Goal: Transaction & Acquisition: Purchase product/service

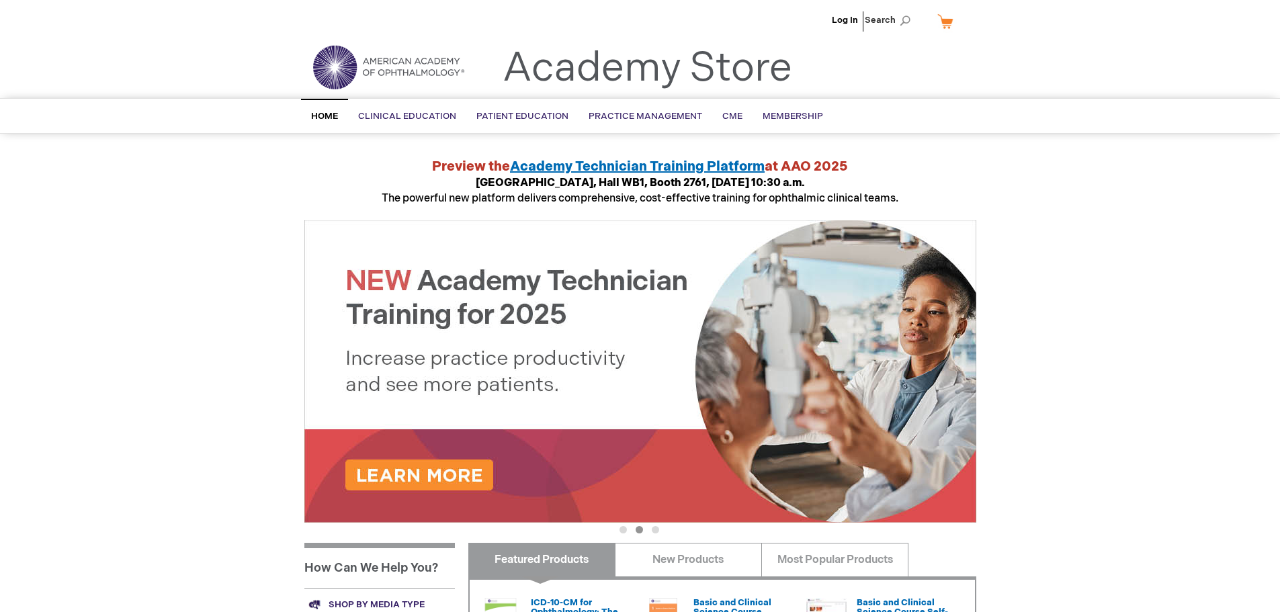
scroll to position [269, 0]
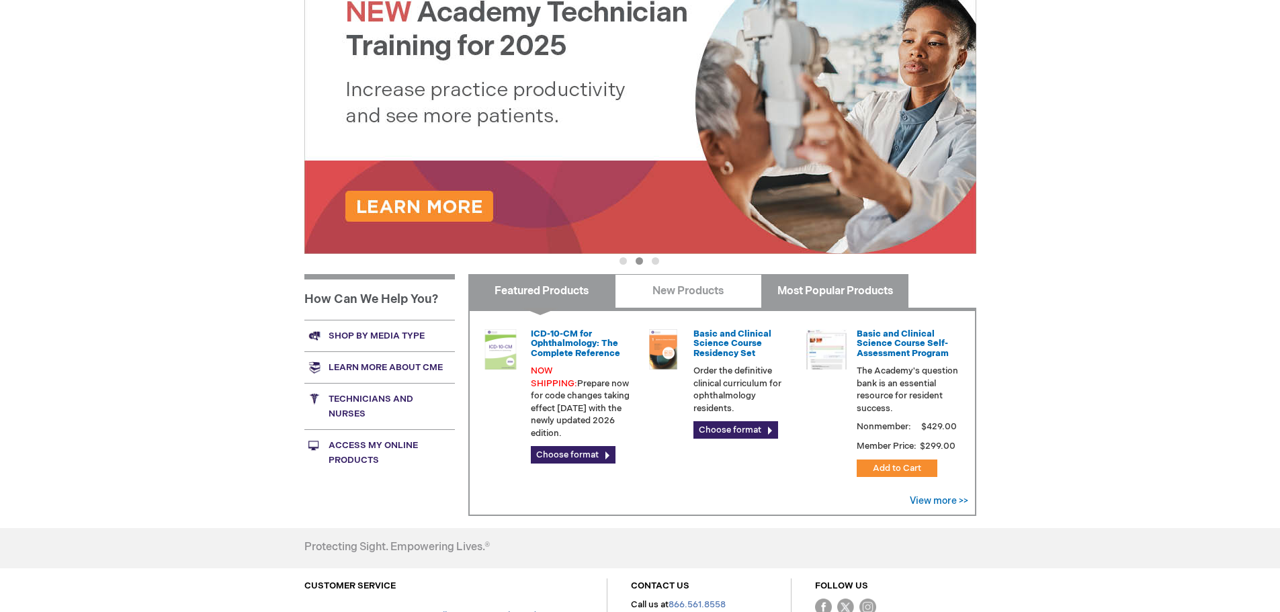
click at [837, 290] on link "Most Popular Products" at bounding box center [835, 291] width 147 height 34
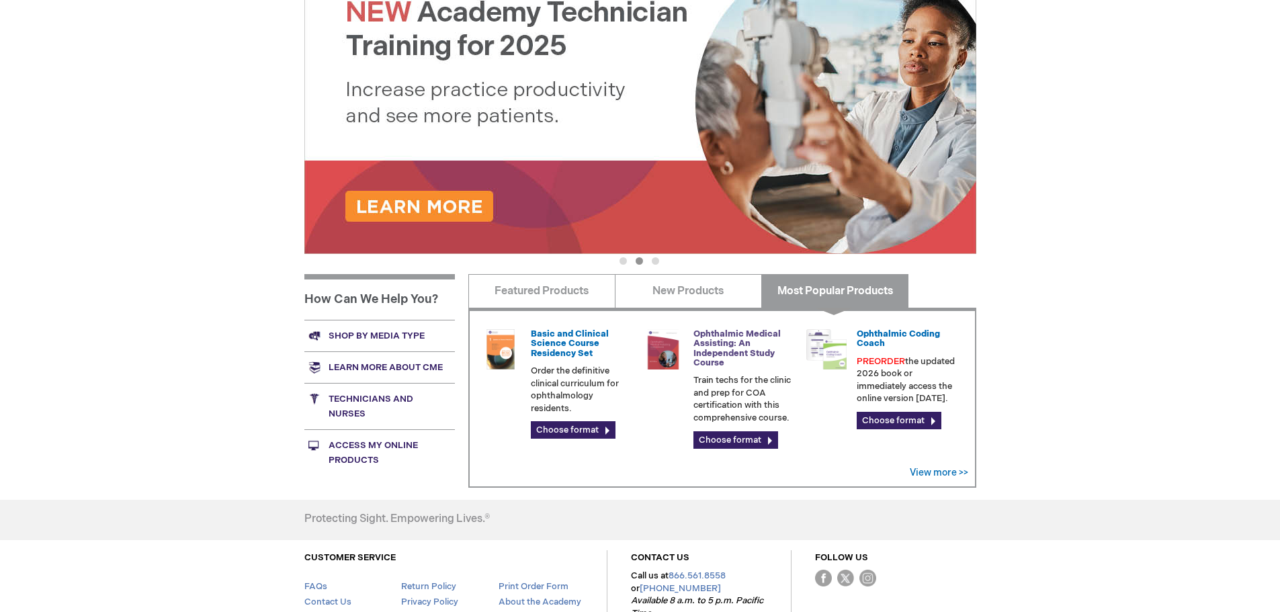
click at [732, 345] on link "Ophthalmic Medical Assisting: An Independent Study Course" at bounding box center [737, 349] width 87 height 40
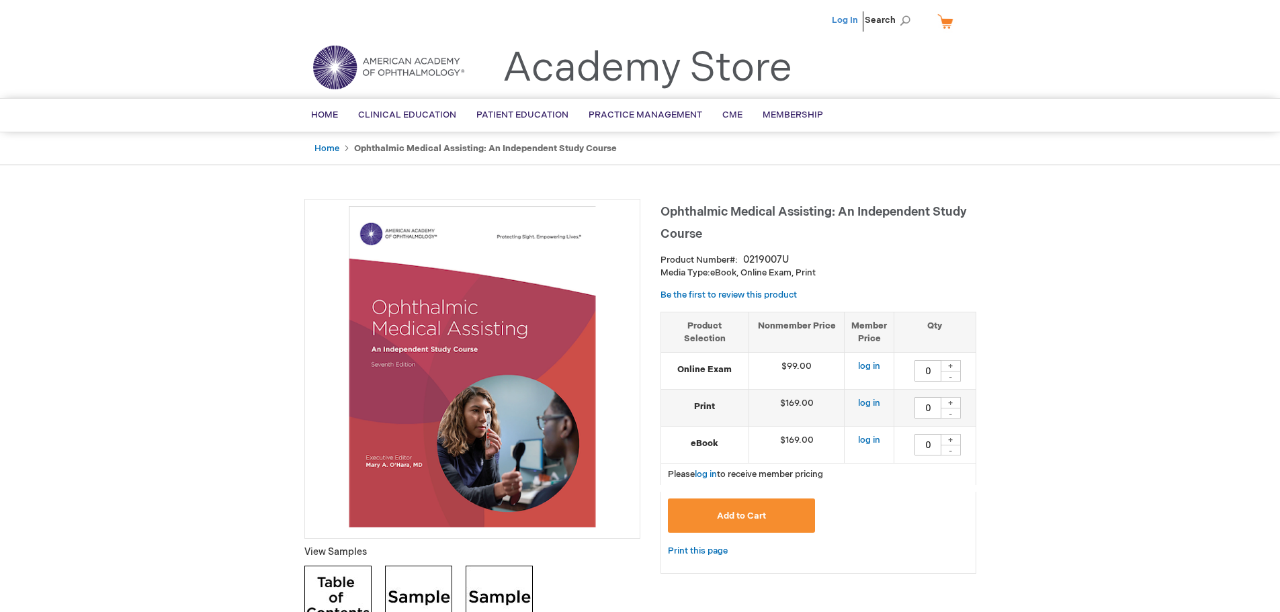
click at [841, 22] on link "Log In" at bounding box center [845, 20] width 26 height 11
click at [955, 401] on div "+" at bounding box center [951, 402] width 20 height 11
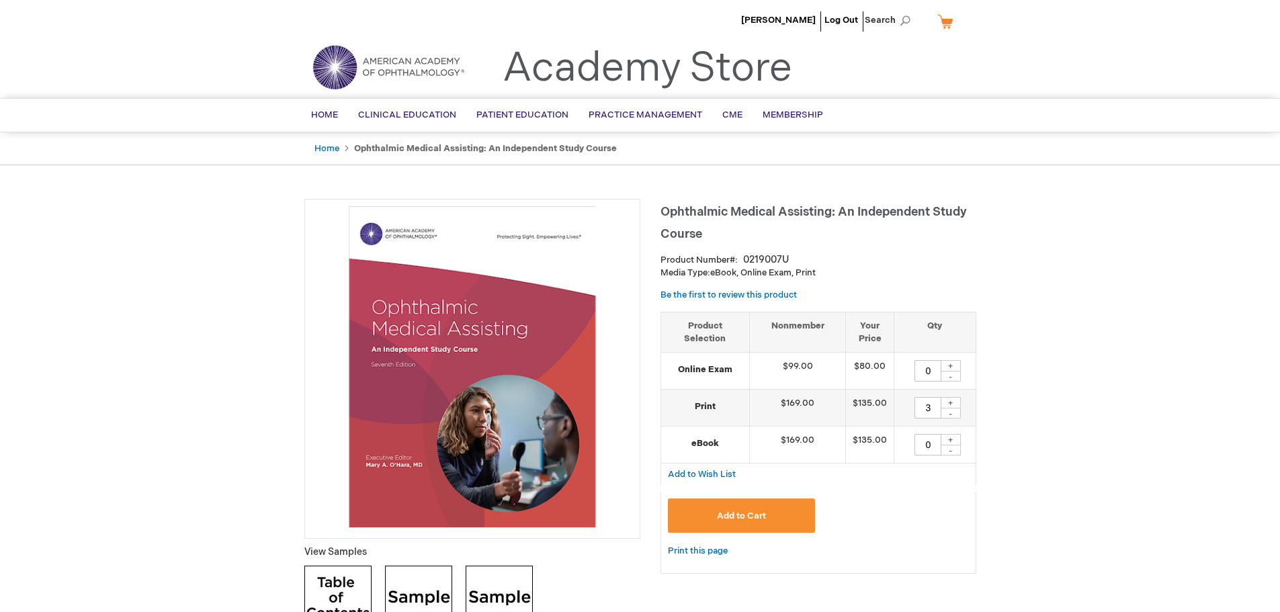
type input "4"
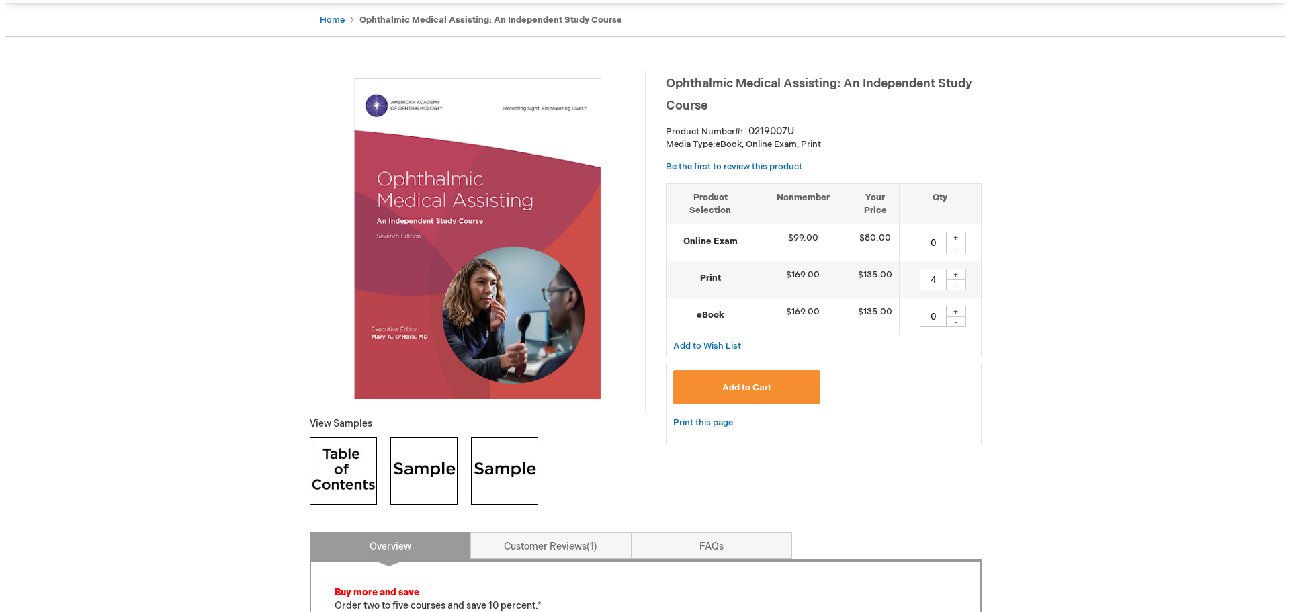
scroll to position [134, 0]
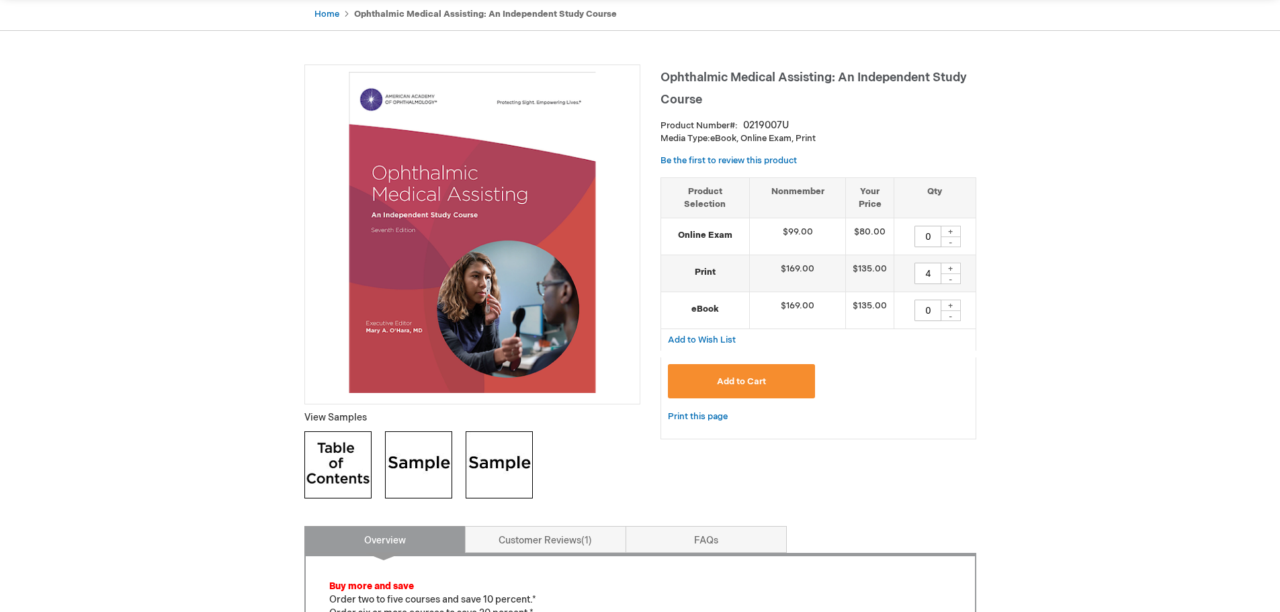
click at [775, 380] on button "Add to Cart" at bounding box center [742, 381] width 148 height 34
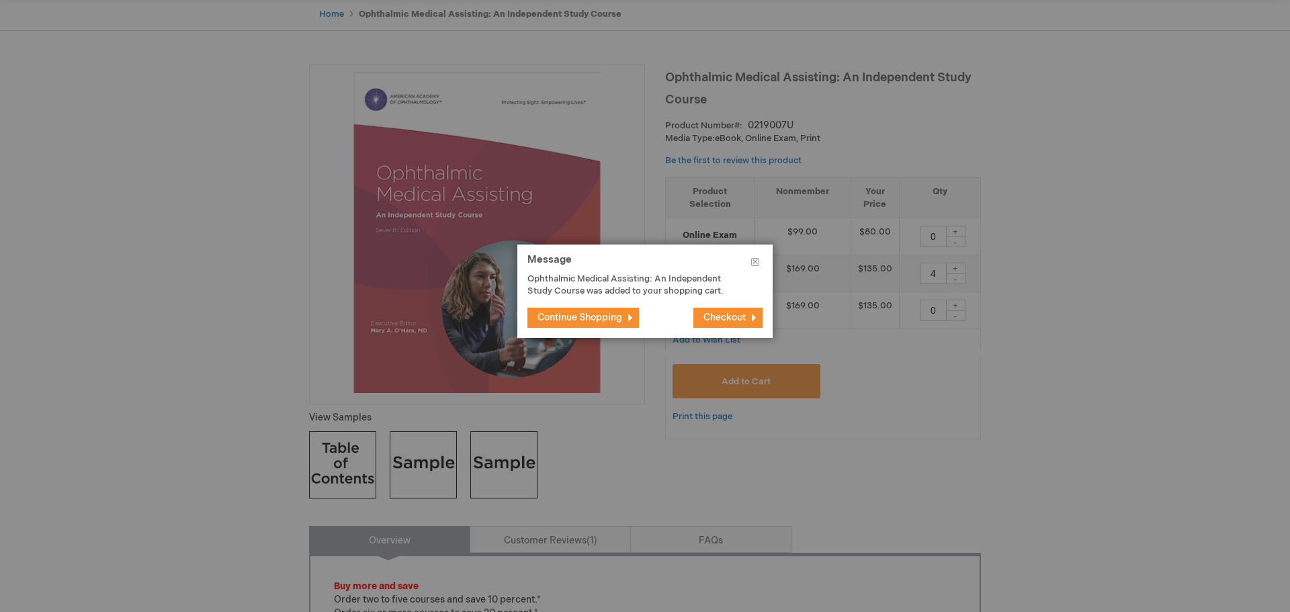
click at [706, 318] on span "Checkout" at bounding box center [725, 317] width 42 height 11
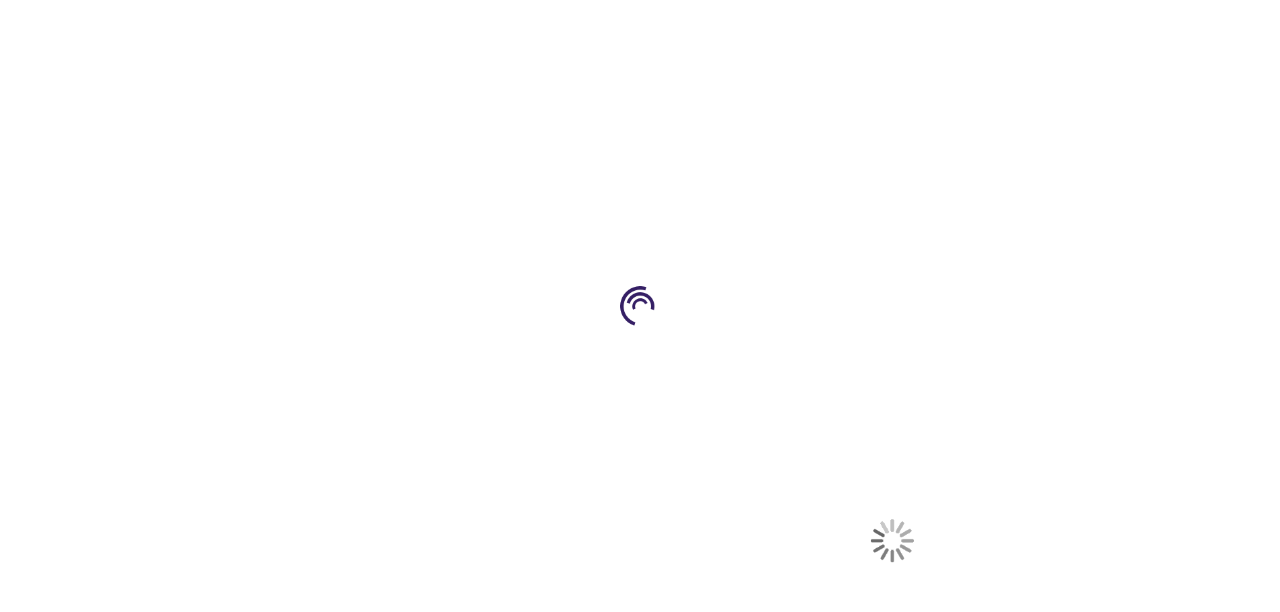
select select "US"
select select "33"
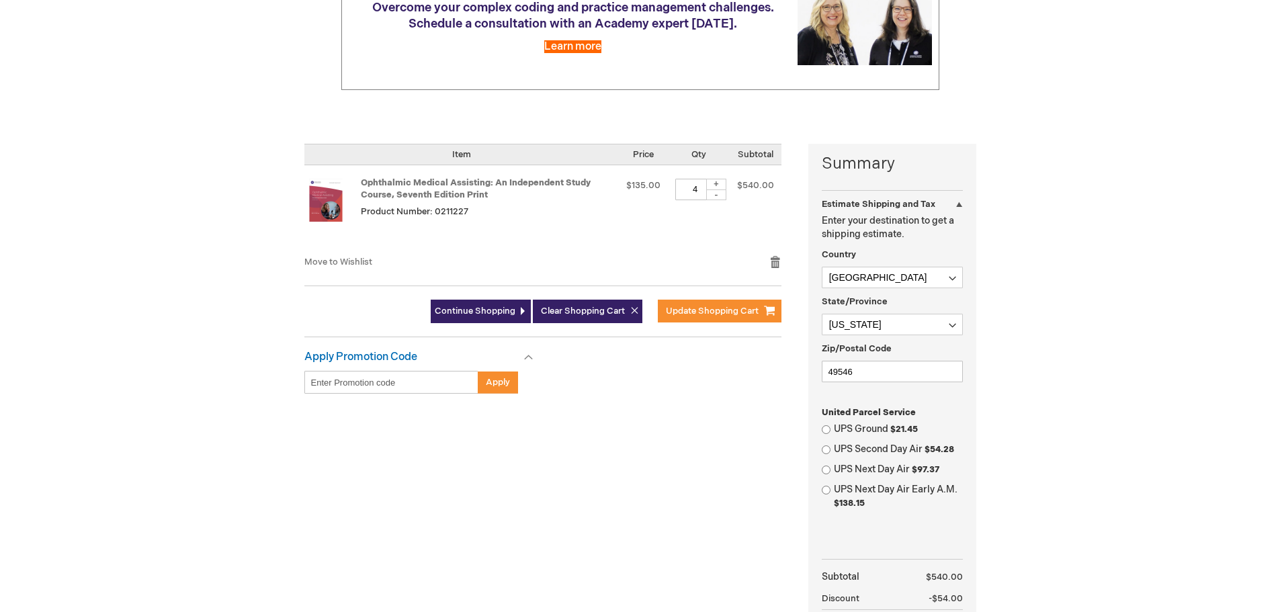
scroll to position [202, 0]
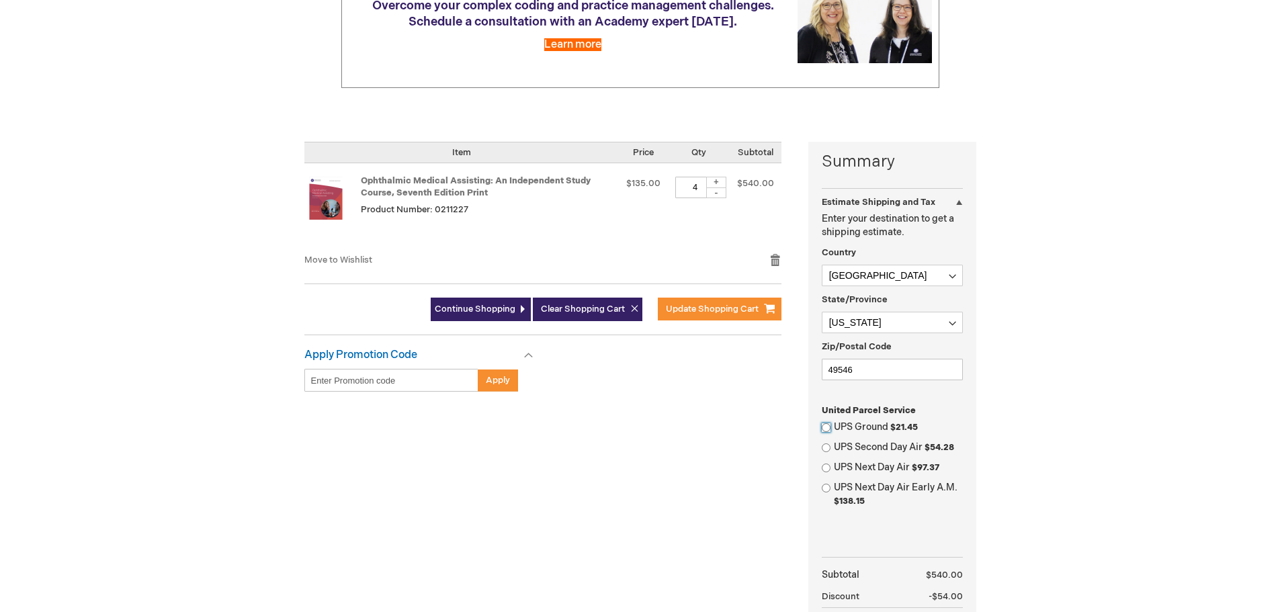
click at [827, 427] on input "UPS Ground $21.45" at bounding box center [826, 427] width 9 height 9
radio input "true"
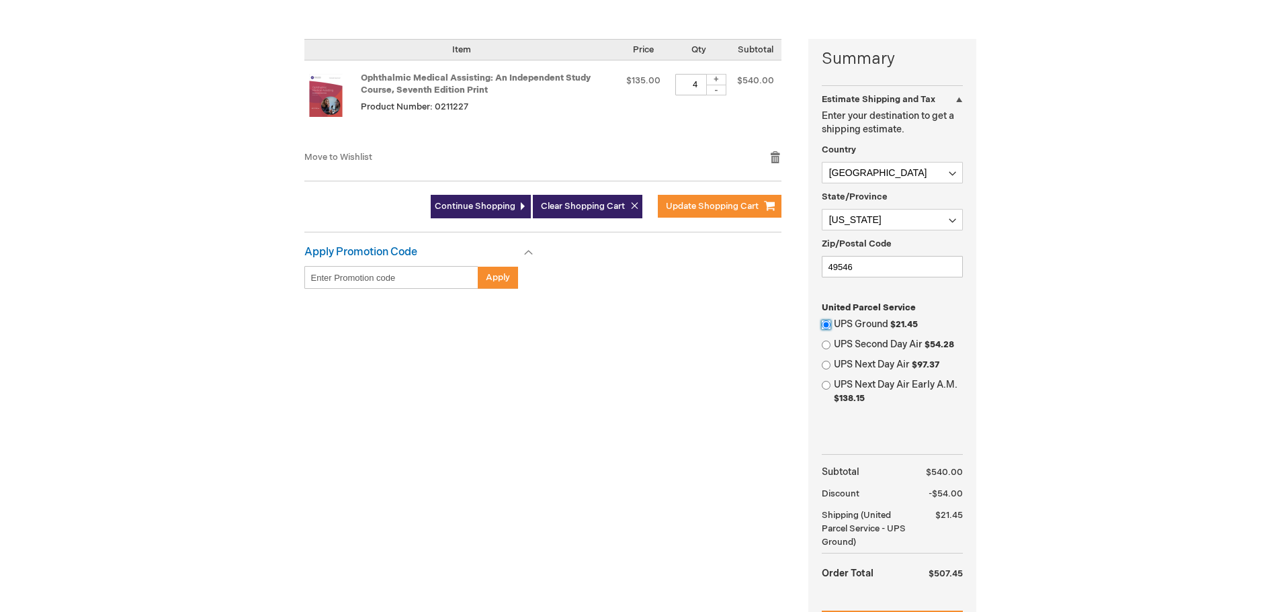
scroll to position [336, 0]
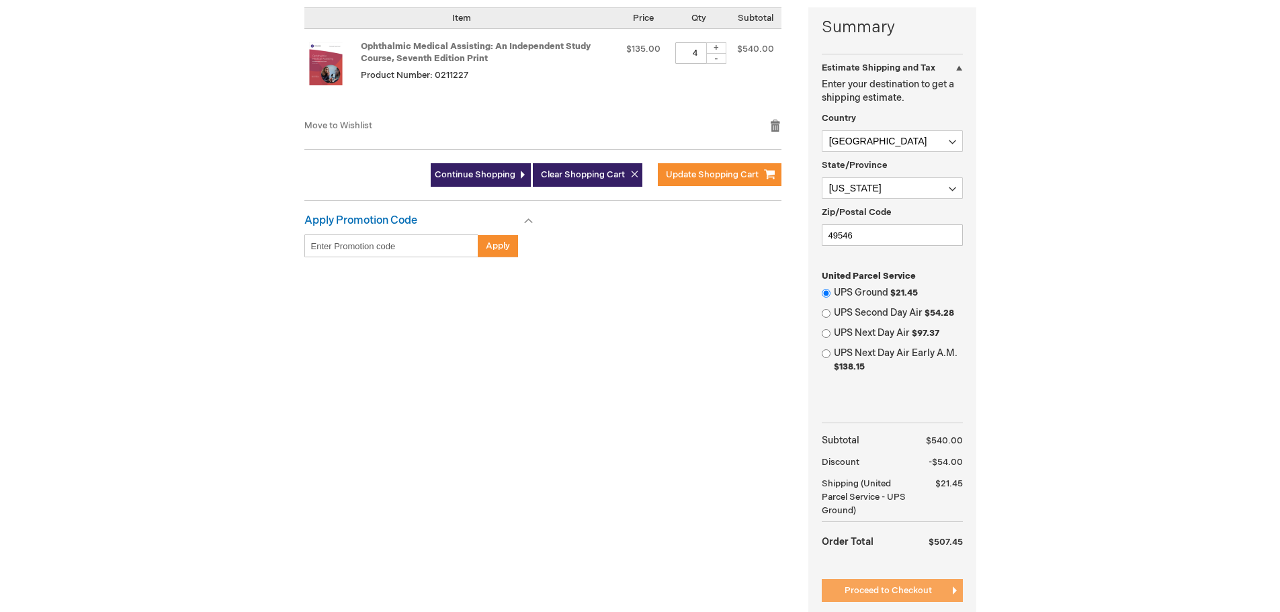
click at [913, 589] on span "Proceed to Checkout" at bounding box center [888, 590] width 87 height 11
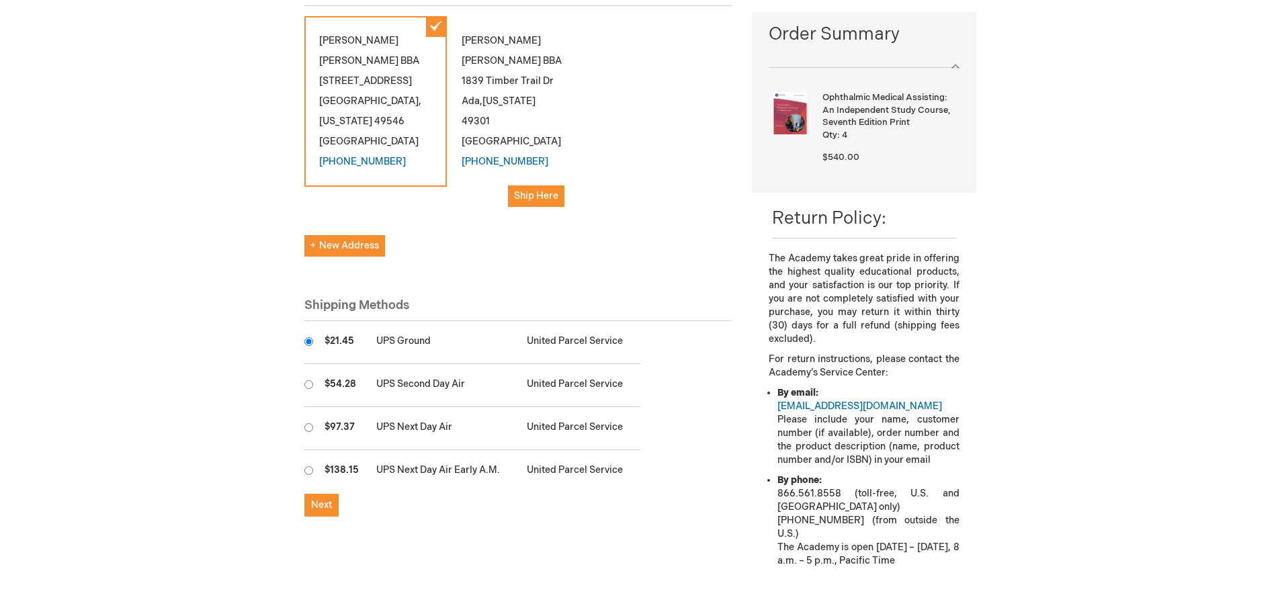
scroll to position [202, 0]
click at [323, 501] on span "Next" at bounding box center [321, 506] width 21 height 11
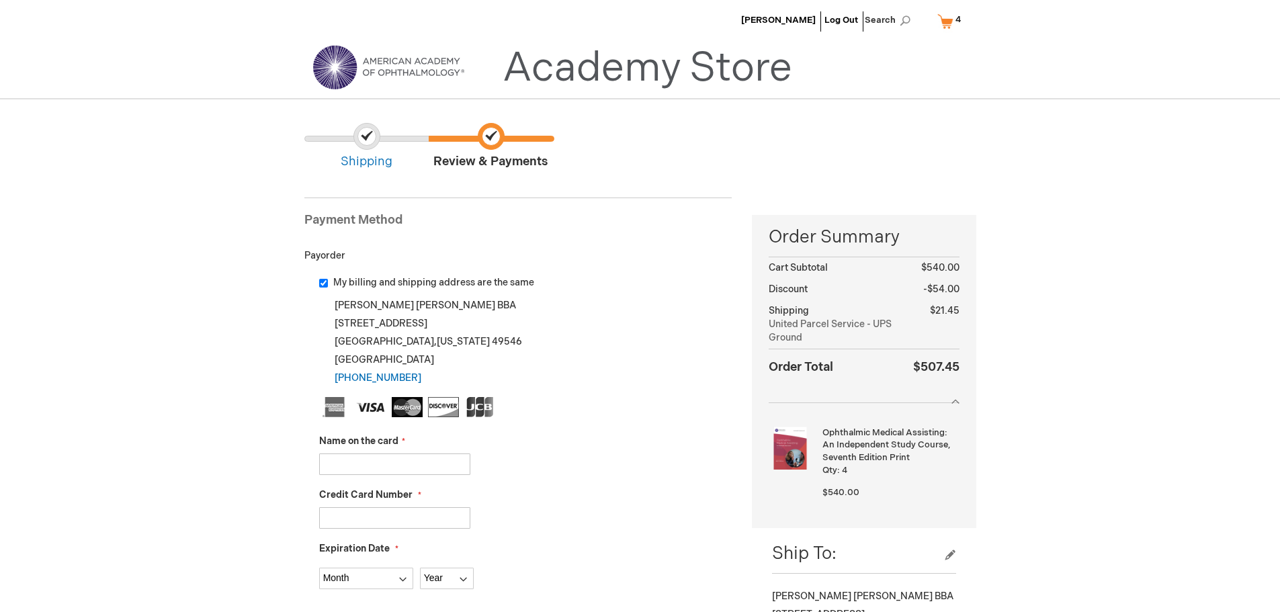
click at [321, 282] on input "My billing and shipping address are the same" at bounding box center [323, 283] width 9 height 9
checkbox input "false"
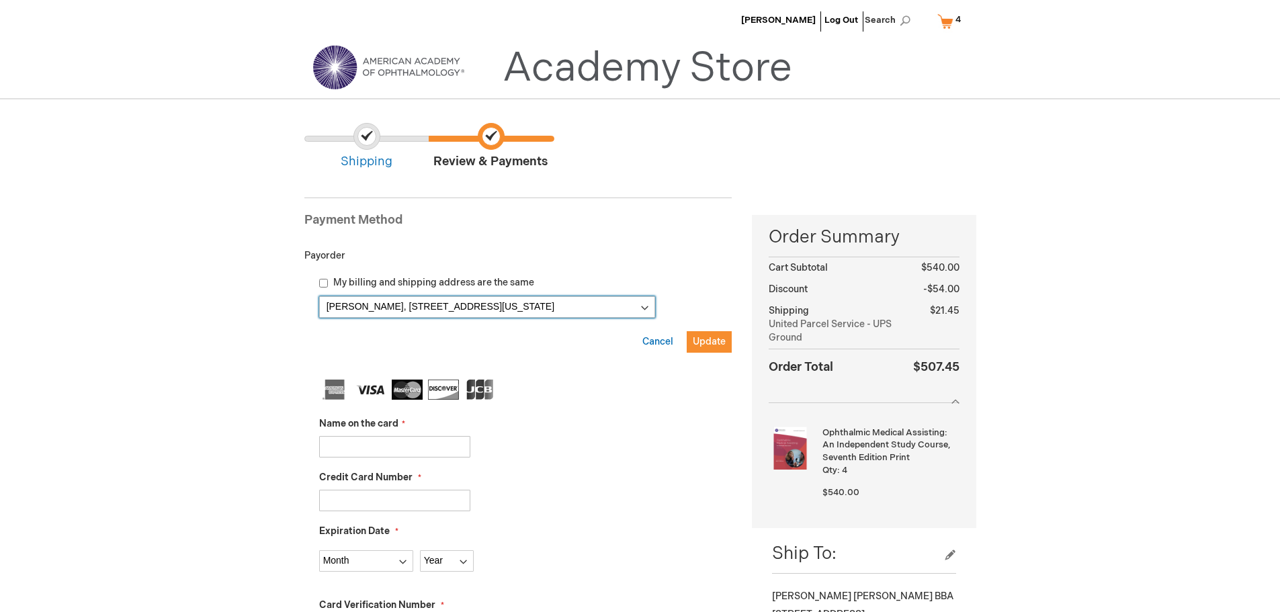
click at [645, 311] on select "[PERSON_NAME], [STREET_ADDRESS][US_STATE] [PERSON_NAME], [STREET_ADDRESS][US_ST…" at bounding box center [487, 307] width 336 height 22
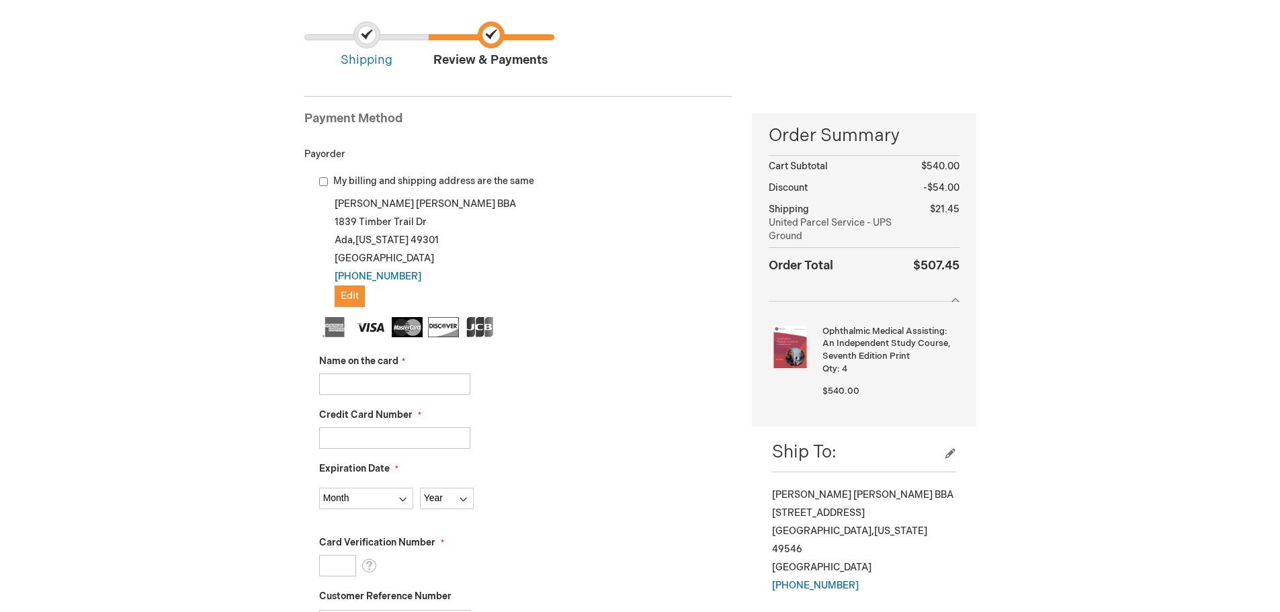
scroll to position [202, 0]
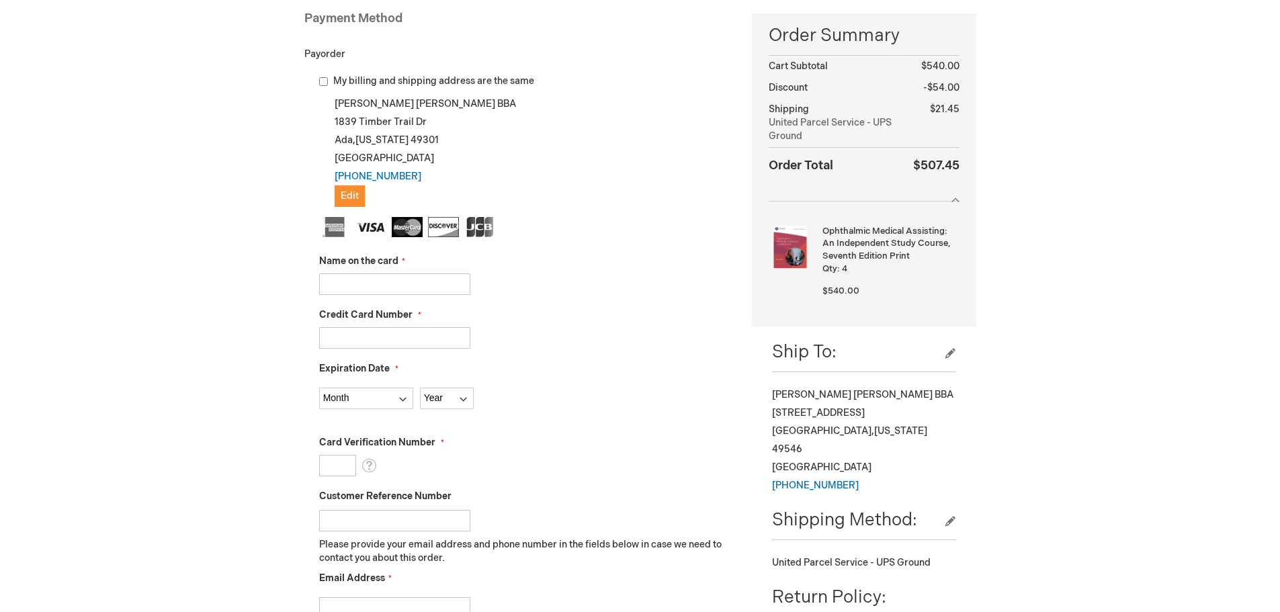
click at [406, 280] on input "Name on the card" at bounding box center [394, 285] width 151 height 22
type input "Jessica de Fressine"
click at [403, 342] on input "Credit Card Number" at bounding box center [394, 338] width 151 height 22
type input "371558710481076"
click at [407, 397] on select "Month 01 - January 02 - February 03 - March 04 - April 05 - May 06 - June 07 - …" at bounding box center [366, 399] width 94 height 22
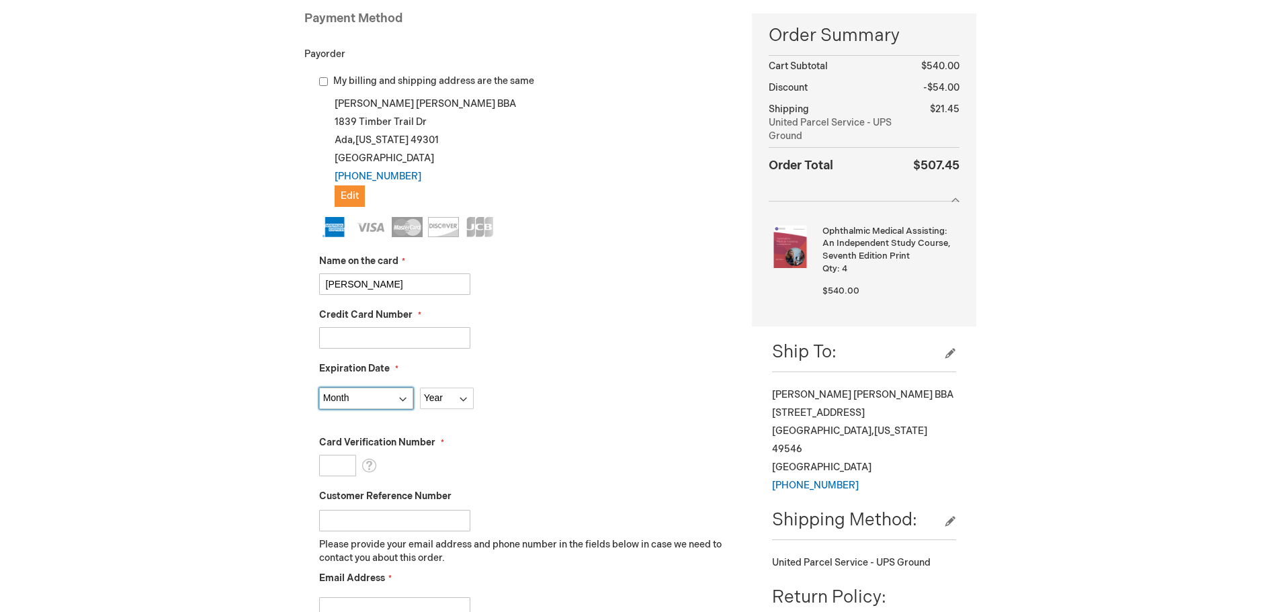
select select "11"
click at [319, 388] on select "Month 01 - January 02 - February 03 - March 04 - April 05 - May 06 - June 07 - …" at bounding box center [366, 399] width 94 height 22
click at [464, 391] on select "Year 2025 2026 2027 2028 2029 2030 2031 2032 2033 2034 2035" at bounding box center [447, 399] width 54 height 22
select select "2028"
click at [420, 388] on select "Year 2025 2026 2027 2028 2029 2030 2031 2032 2033 2034 2035" at bounding box center [447, 399] width 54 height 22
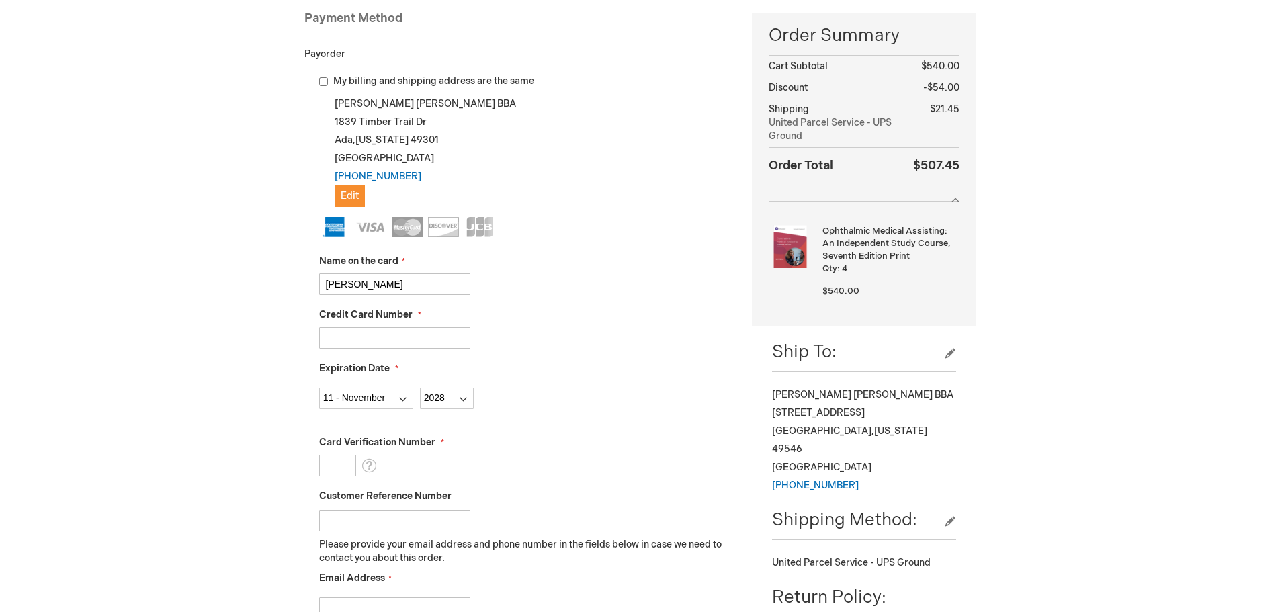
click at [327, 469] on input "Card Verification Number" at bounding box center [337, 466] width 37 height 22
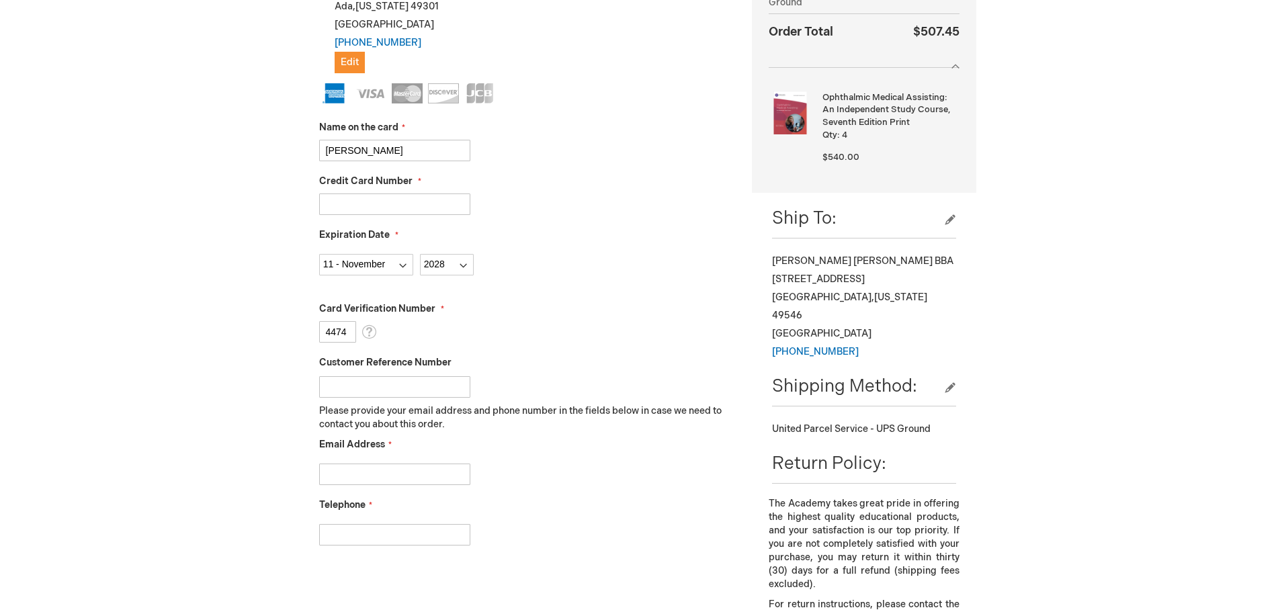
scroll to position [336, 0]
type input "4474"
click at [435, 468] on input "Email Address" at bounding box center [394, 474] width 151 height 22
type input "jdefressine@rsomi.com"
click at [403, 531] on input "Telephone" at bounding box center [394, 535] width 151 height 22
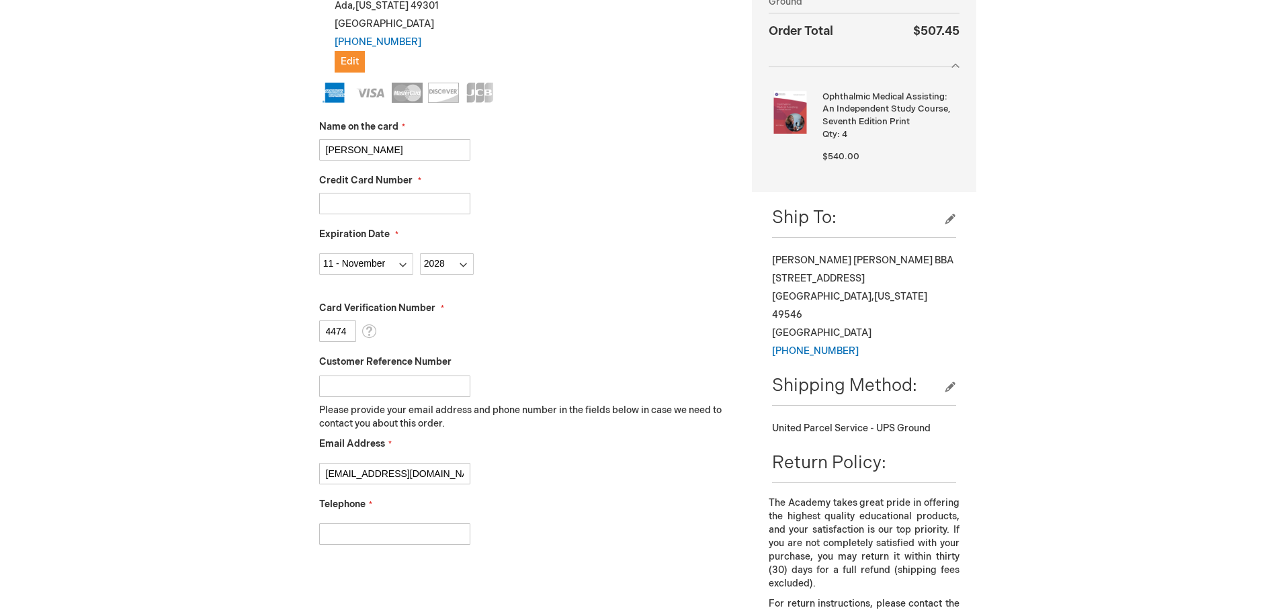
type input "6164322309"
click at [563, 484] on div "jdefressine@rsomi.com" at bounding box center [525, 470] width 413 height 28
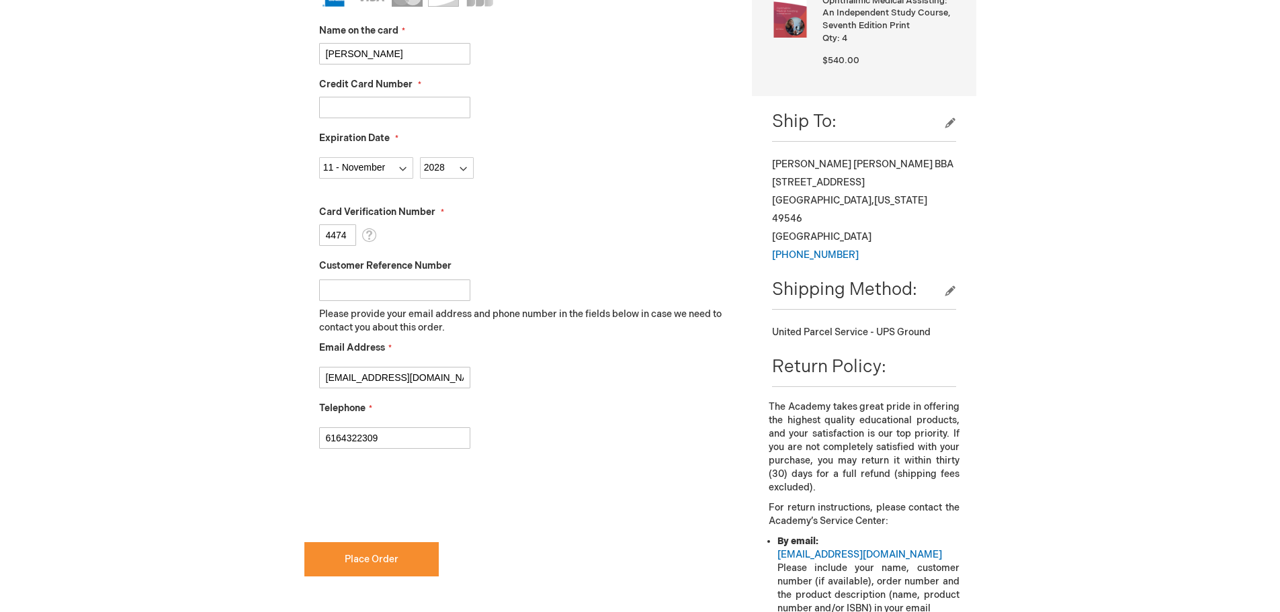
scroll to position [538, 0]
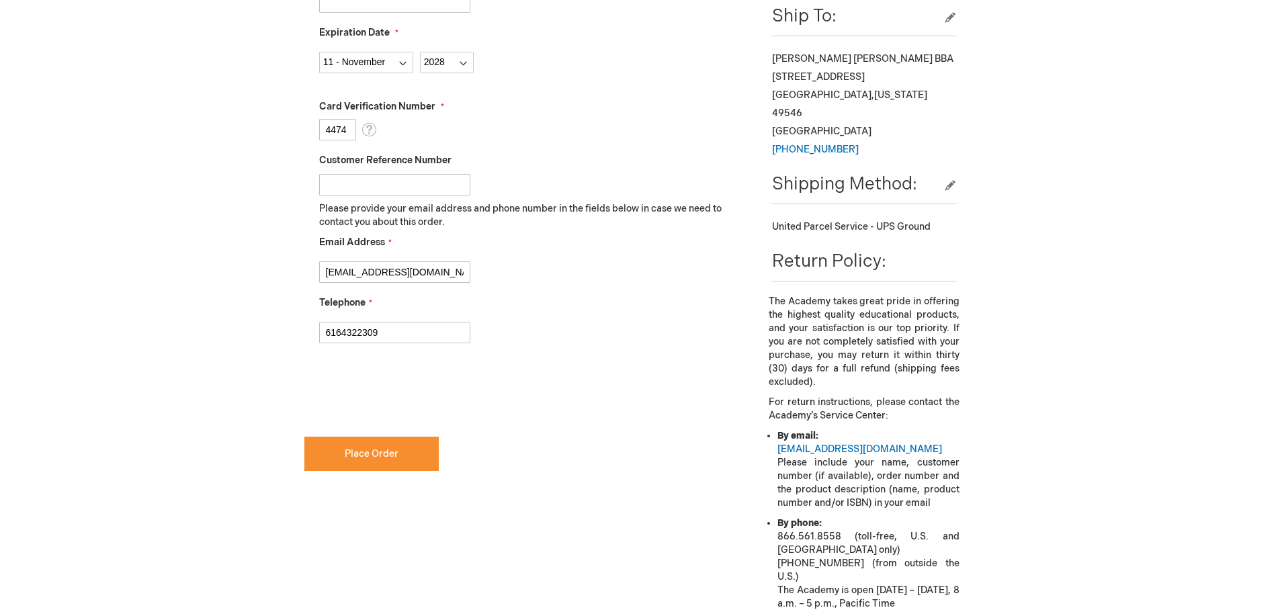
checkbox input "true"
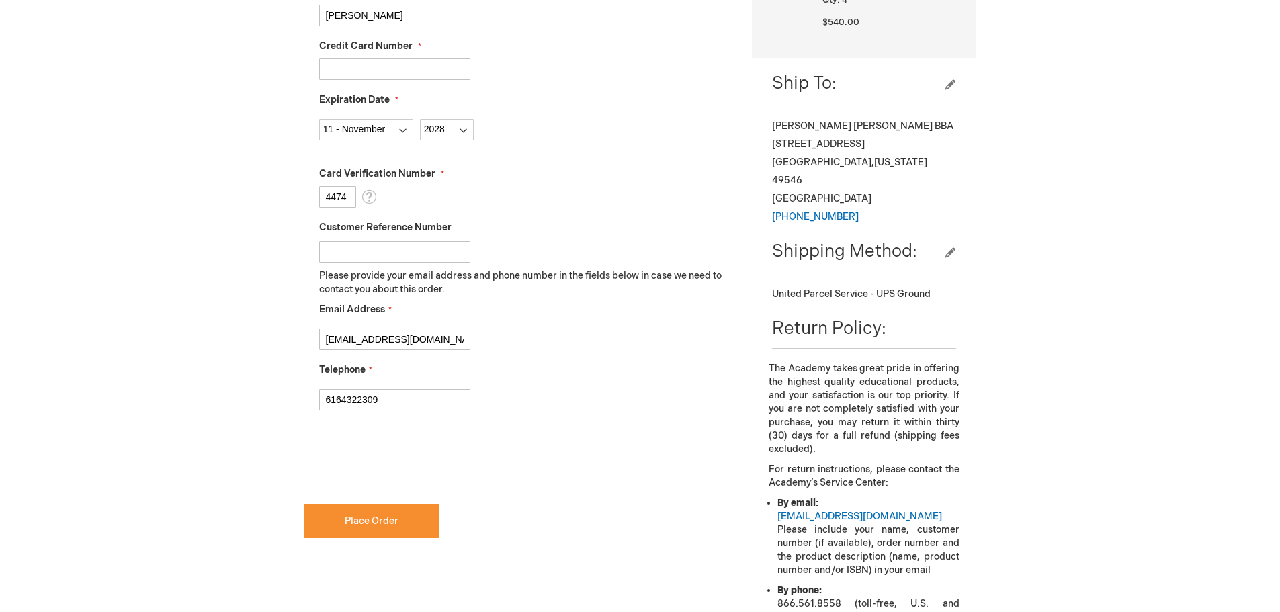
scroll to position [672, 0]
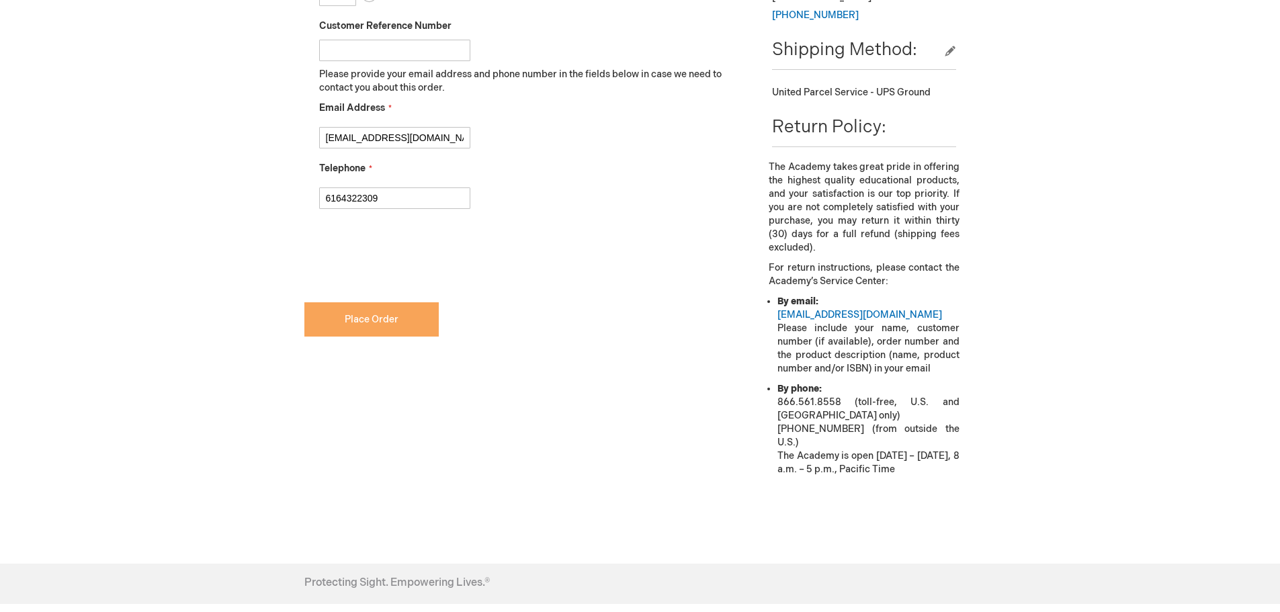
click at [367, 326] on button "Place Order" at bounding box center [371, 319] width 134 height 34
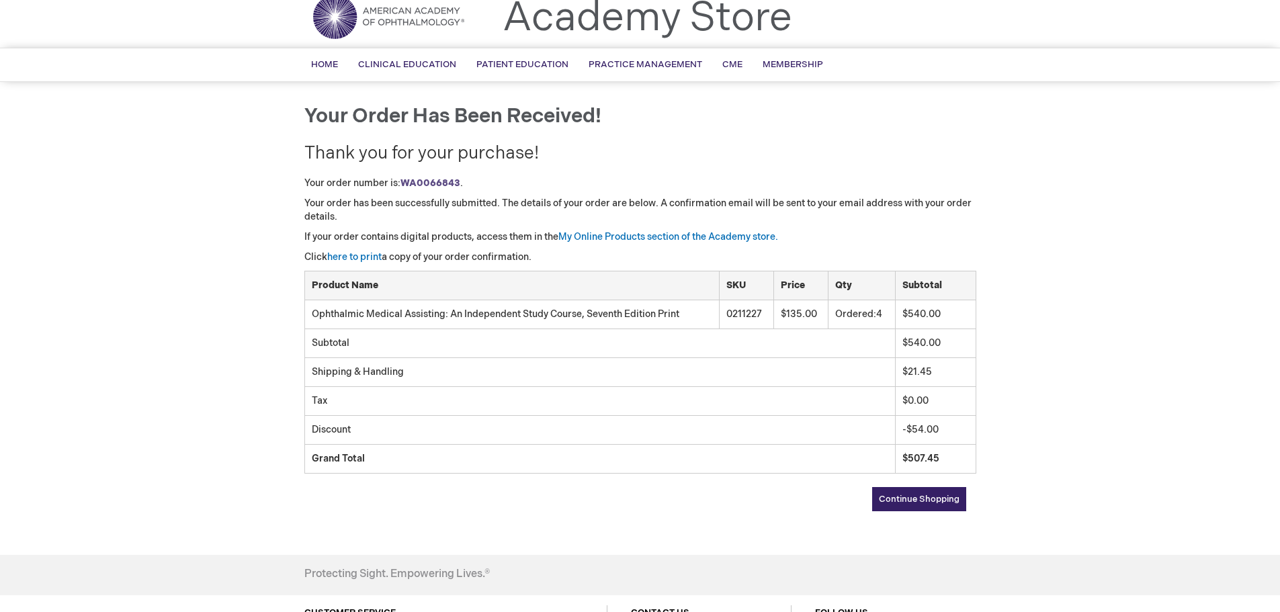
scroll to position [134, 0]
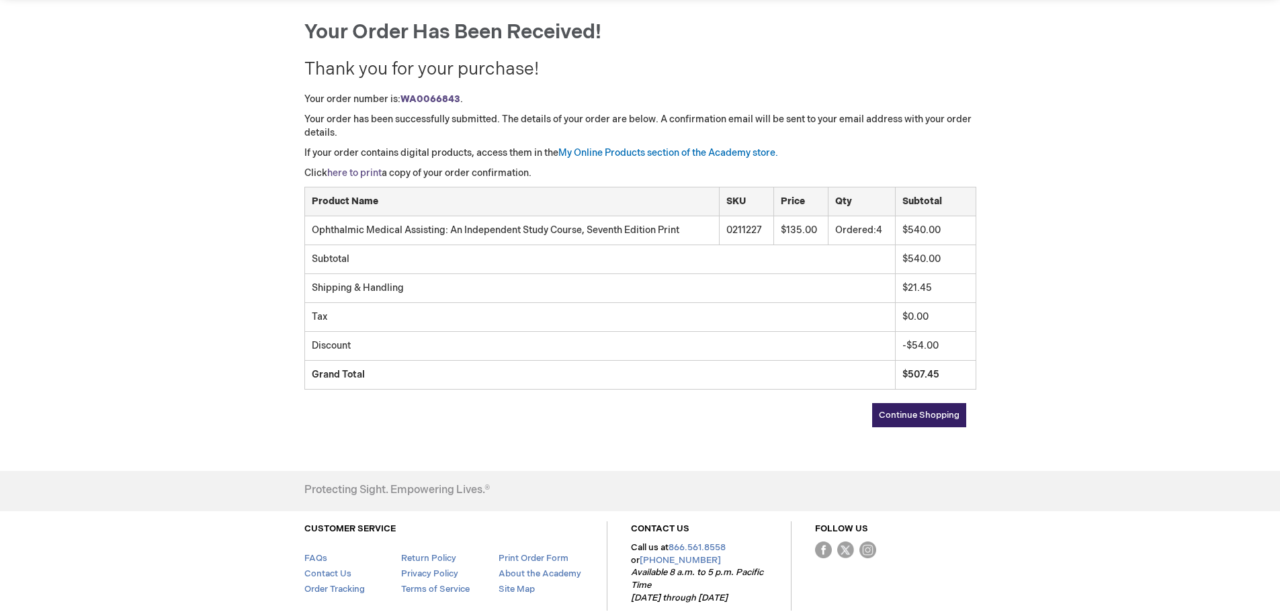
click at [366, 170] on link "here to print" at bounding box center [354, 172] width 54 height 11
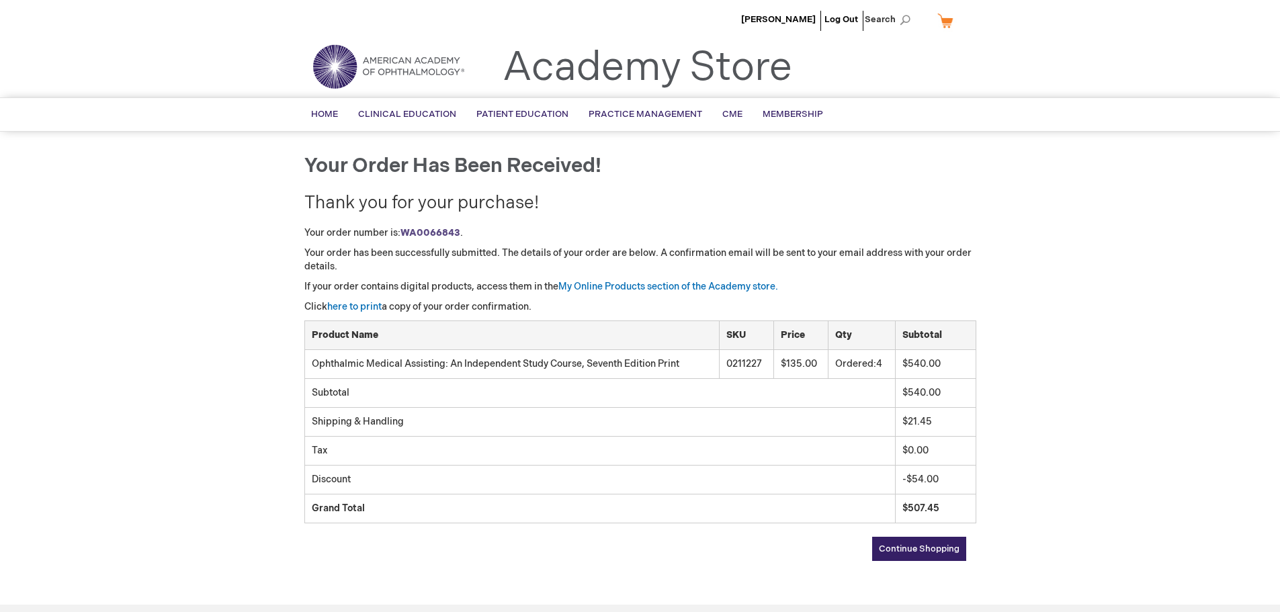
scroll to position [0, 0]
click at [846, 18] on link "Log Out" at bounding box center [842, 20] width 34 height 11
